Goal: Task Accomplishment & Management: Complete application form

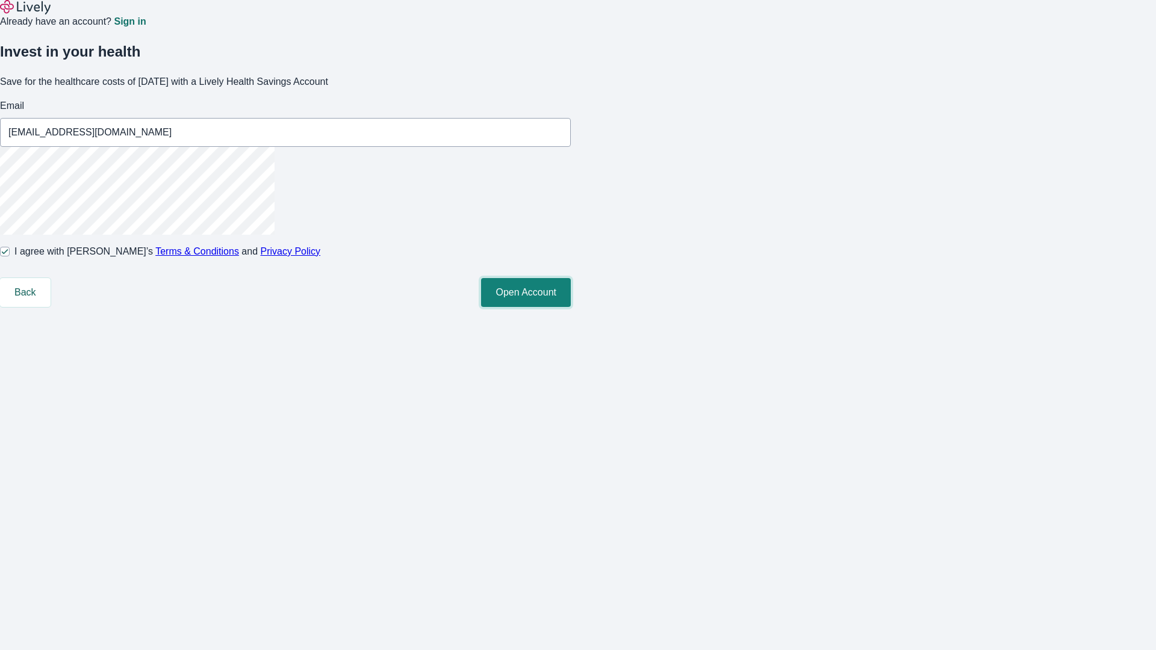
click at [571, 307] on button "Open Account" at bounding box center [526, 292] width 90 height 29
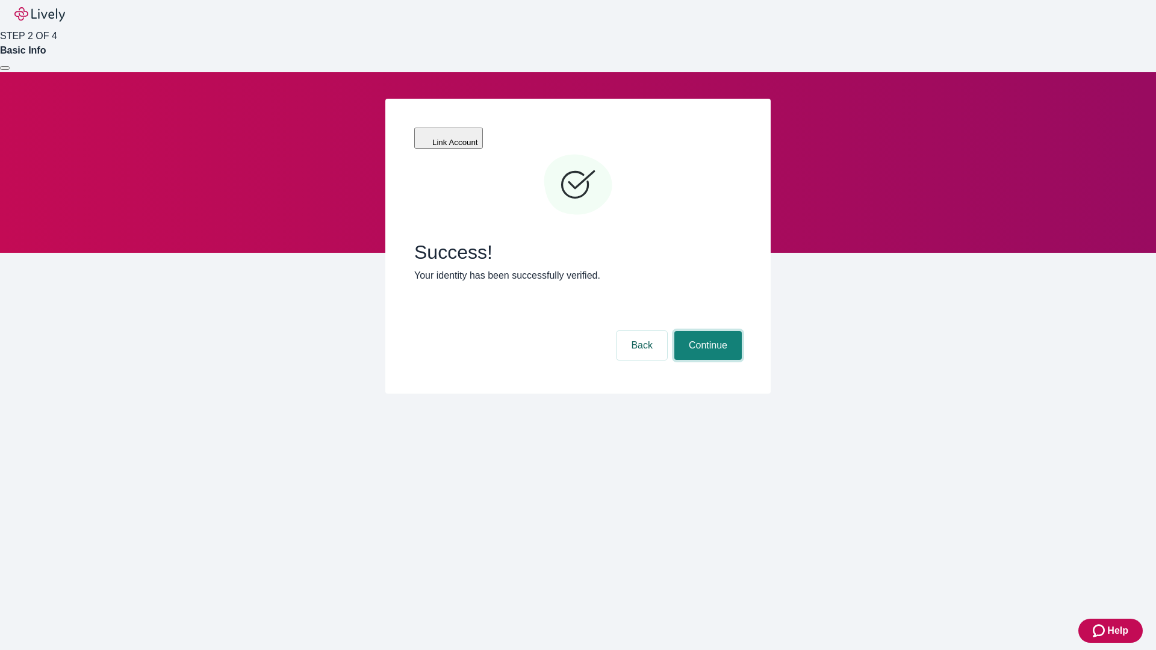
click at [706, 331] on button "Continue" at bounding box center [707, 345] width 67 height 29
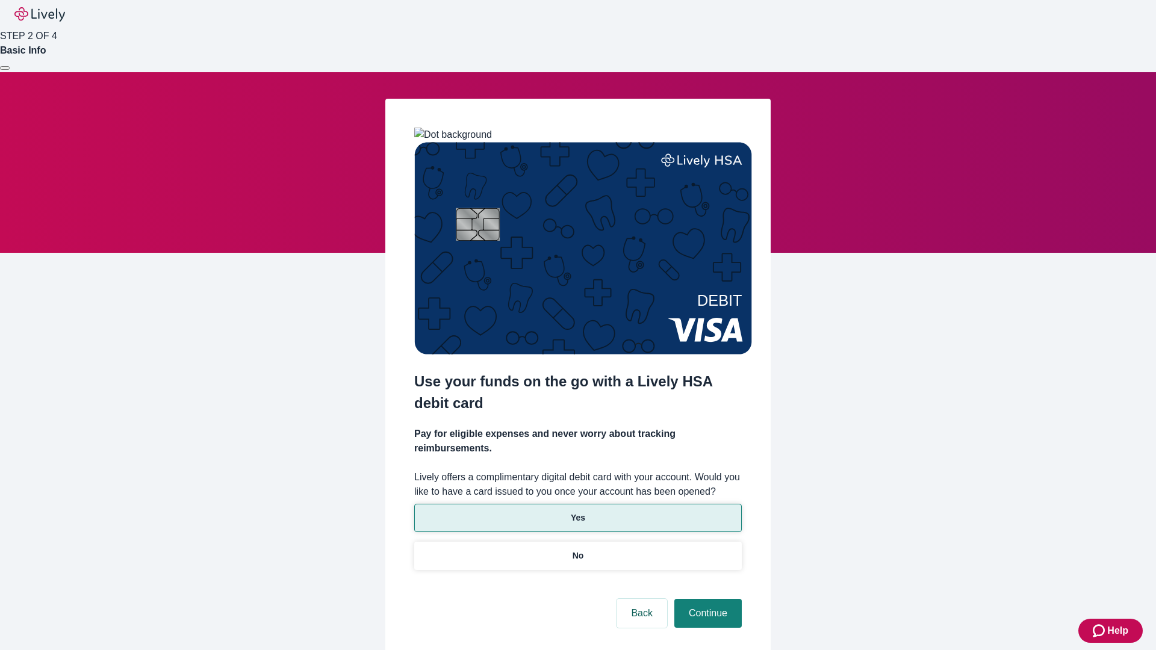
click at [577, 512] on p "Yes" at bounding box center [578, 518] width 14 height 13
click at [706, 599] on button "Continue" at bounding box center [707, 613] width 67 height 29
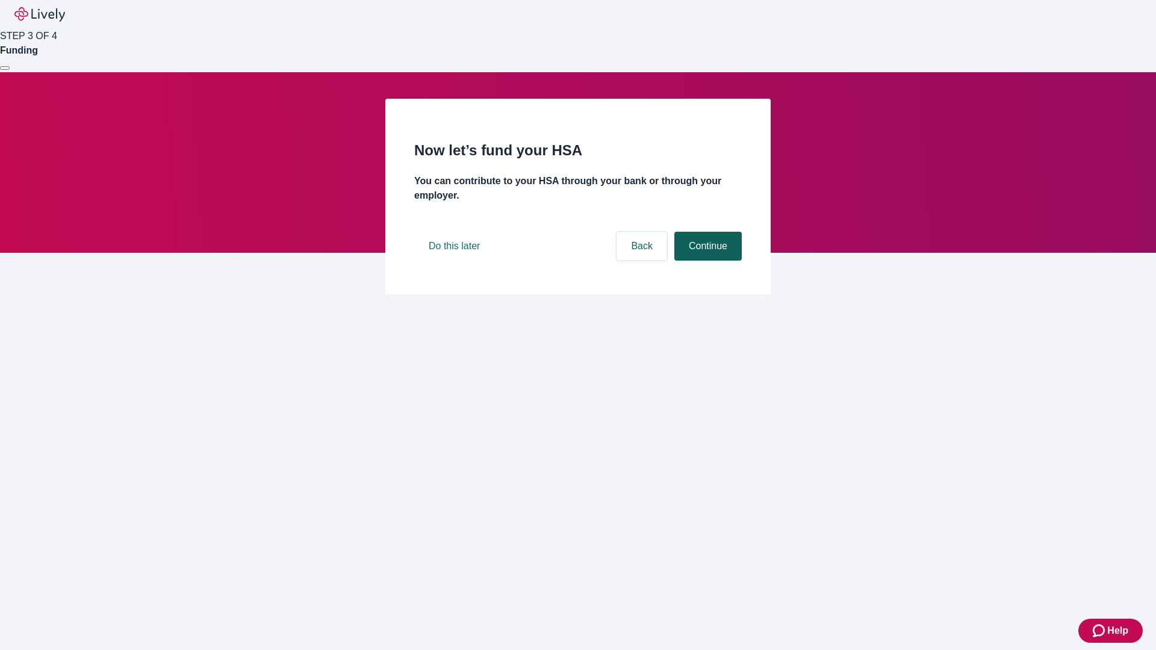
click at [706, 261] on button "Continue" at bounding box center [707, 246] width 67 height 29
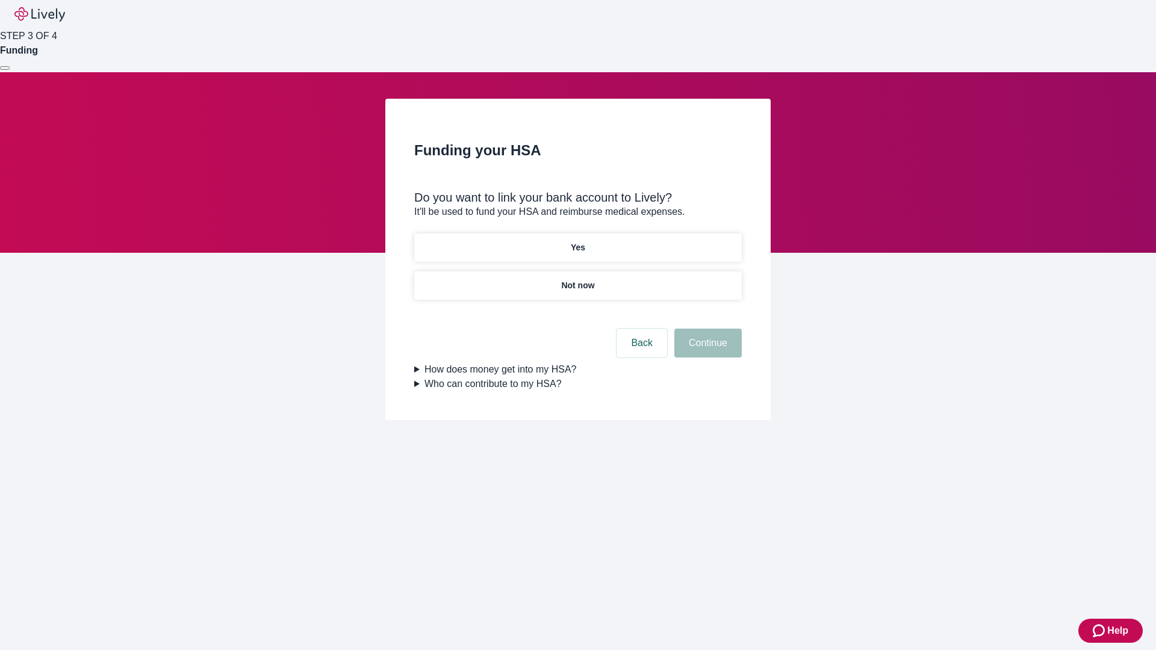
click at [577, 279] on p "Not now" at bounding box center [577, 285] width 33 height 13
click at [706, 350] on button "Continue" at bounding box center [707, 343] width 67 height 29
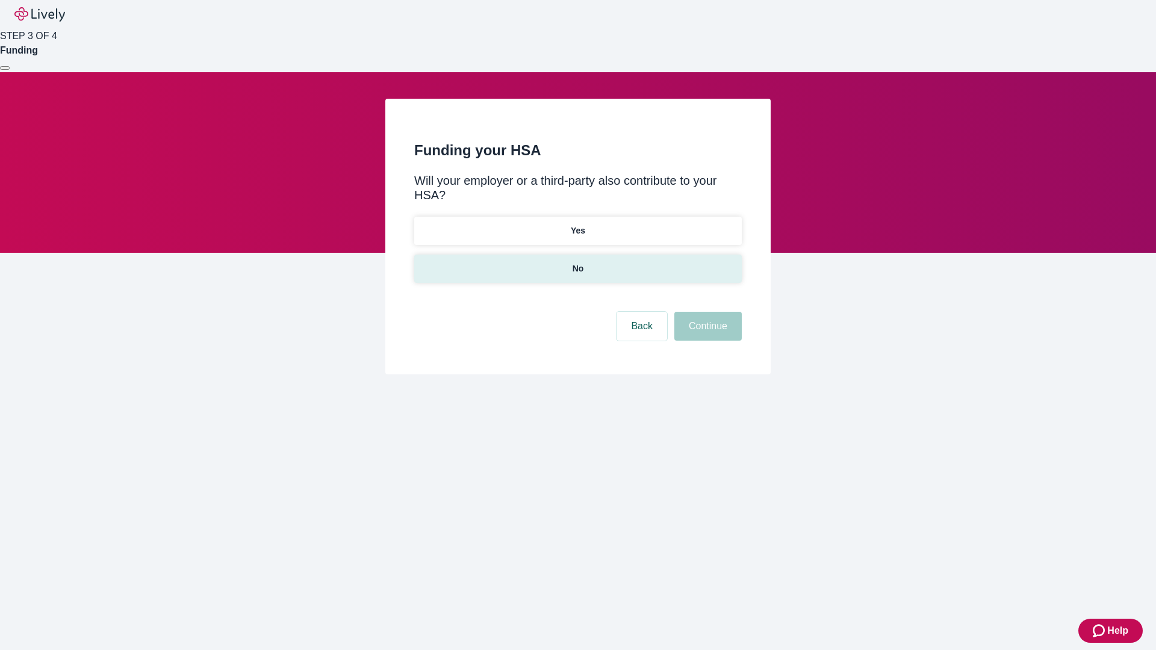
click at [577, 263] on p "No" at bounding box center [578, 269] width 11 height 13
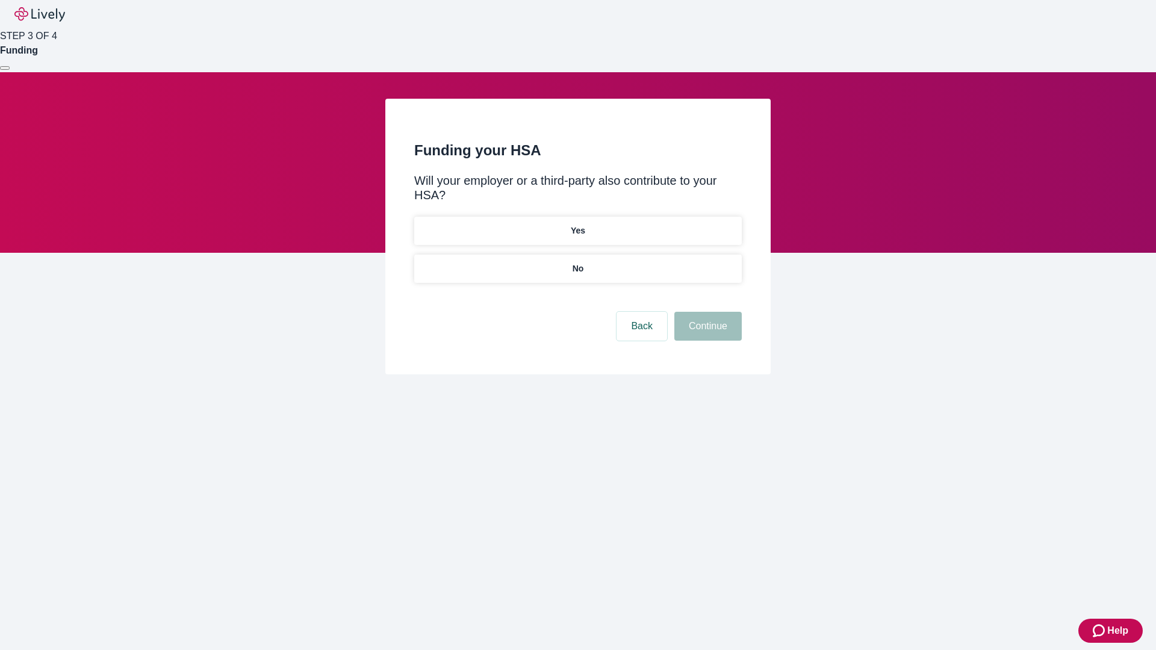
click at [706, 312] on button "Continue" at bounding box center [707, 326] width 67 height 29
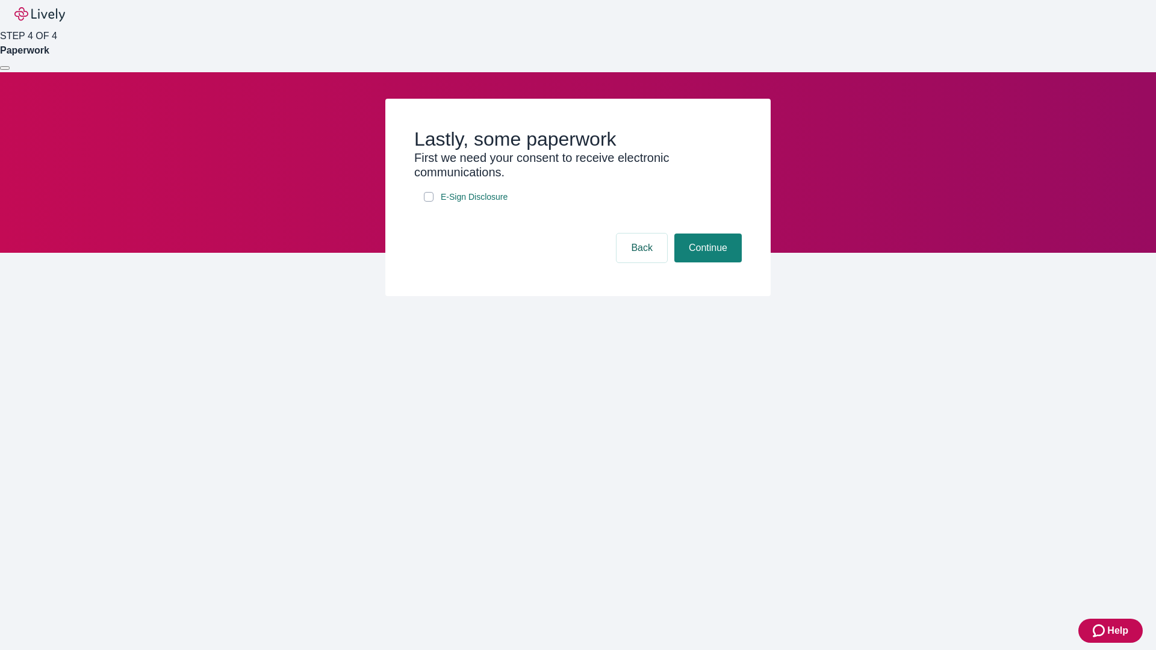
click at [429, 202] on input "E-Sign Disclosure" at bounding box center [429, 197] width 10 height 10
checkbox input "true"
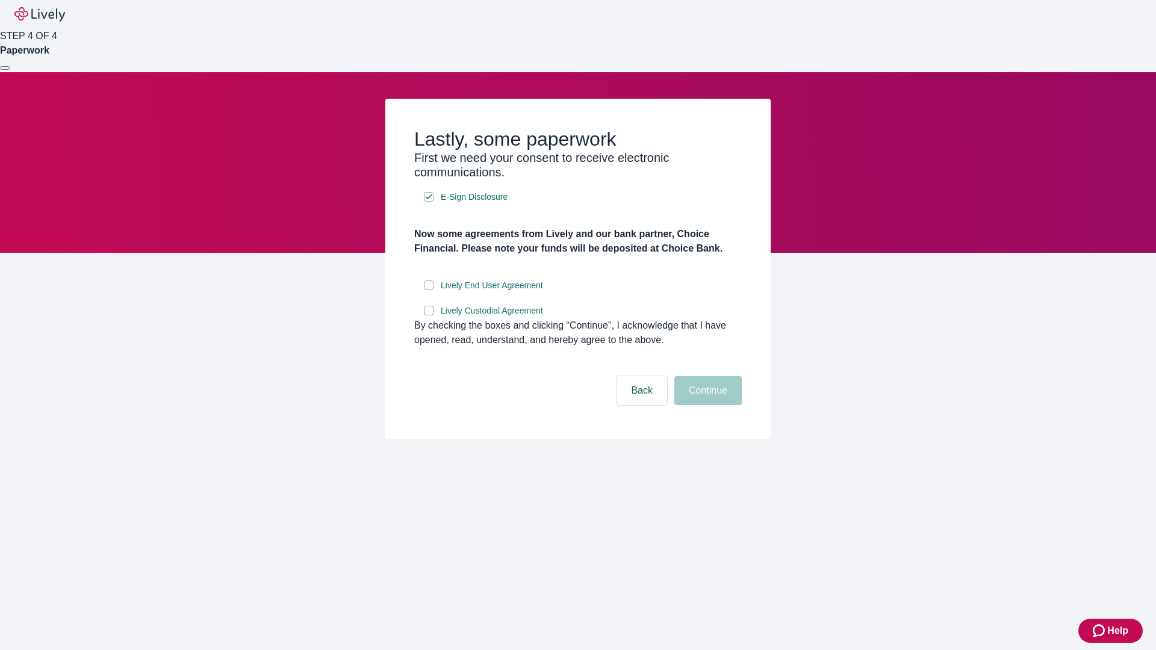
click at [429, 290] on input "Lively End User Agreement" at bounding box center [429, 286] width 10 height 10
checkbox input "true"
click at [429, 316] on input "Lively Custodial Agreement" at bounding box center [429, 311] width 10 height 10
checkbox input "true"
click at [706, 405] on button "Continue" at bounding box center [707, 390] width 67 height 29
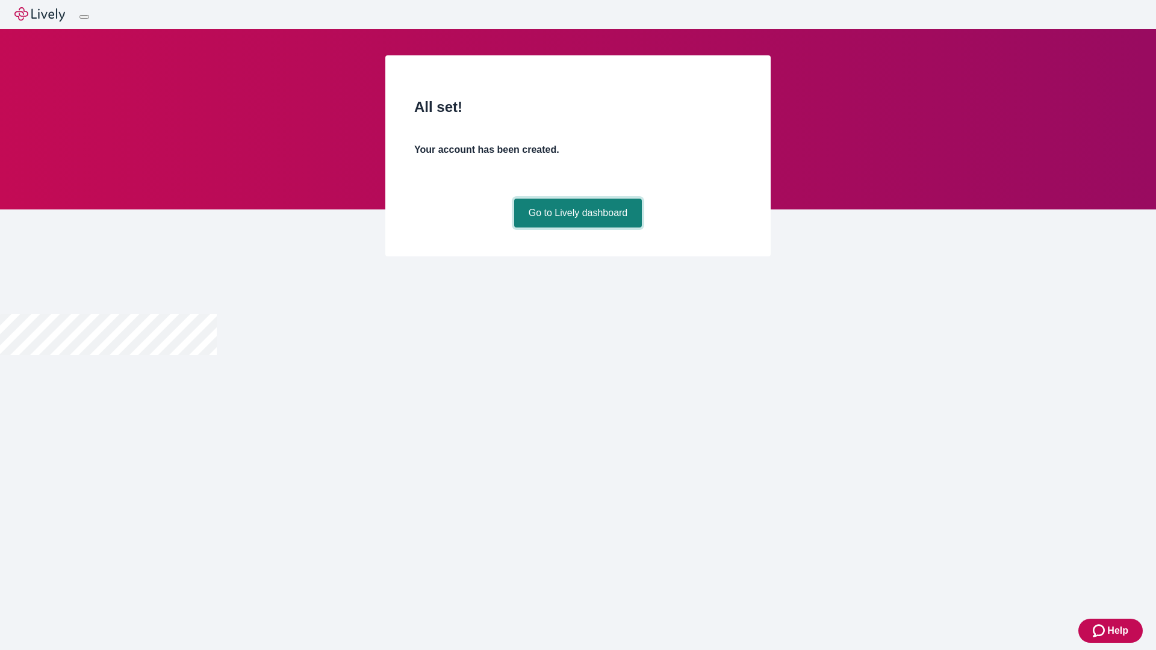
click at [577, 228] on link "Go to Lively dashboard" at bounding box center [578, 213] width 128 height 29
